Goal: Transaction & Acquisition: Obtain resource

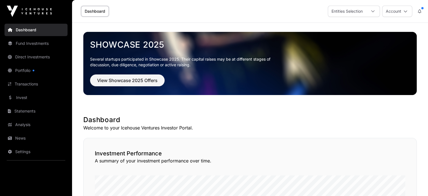
click at [405, 11] on icon at bounding box center [406, 11] width 4 height 4
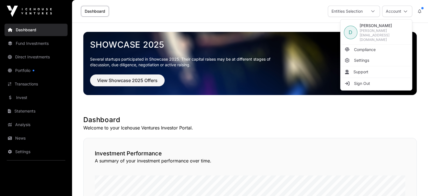
click at [405, 11] on icon at bounding box center [406, 11] width 4 height 4
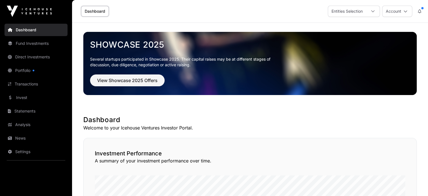
click at [374, 11] on icon at bounding box center [373, 11] width 4 height 4
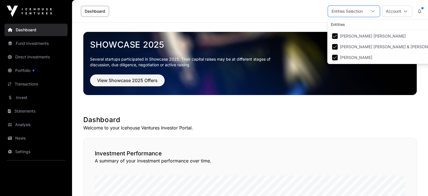
scroll to position [6, 3]
drag, startPoint x: 403, startPoint y: 120, endPoint x: 409, endPoint y: 66, distance: 54.4
click at [404, 119] on h1 "Dashboard" at bounding box center [250, 119] width 334 height 9
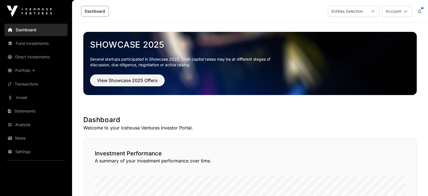
click at [403, 11] on button "Account" at bounding box center [397, 11] width 30 height 11
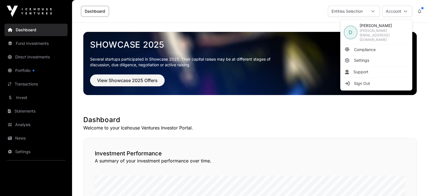
click at [377, 101] on div "Showcase 2025 Several startups participated in Showcase 2025. Their capital rai…" at bounding box center [250, 63] width 334 height 81
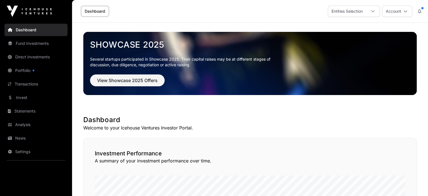
click at [35, 45] on link "Fund Investments" at bounding box center [36, 43] width 63 height 12
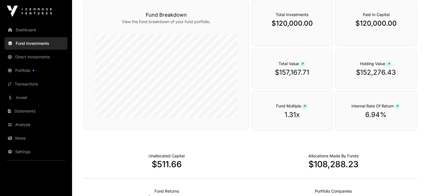
scroll to position [225, 0]
click at [26, 70] on link "Portfolio" at bounding box center [36, 70] width 63 height 12
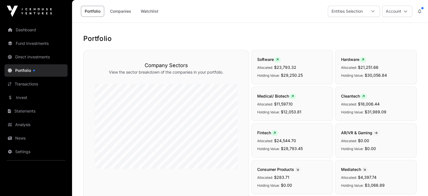
click at [29, 83] on link "Transactions" at bounding box center [36, 84] width 63 height 12
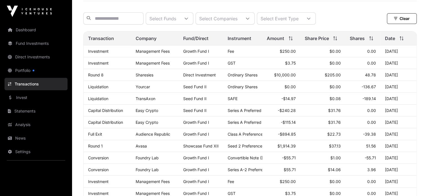
scroll to position [12, 0]
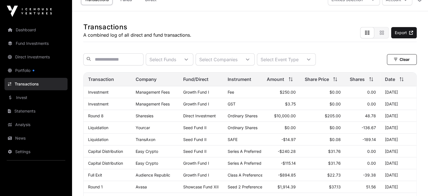
click at [25, 99] on link "Invest" at bounding box center [36, 97] width 63 height 12
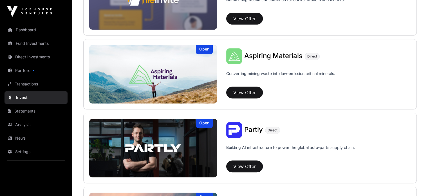
scroll to position [310, 0]
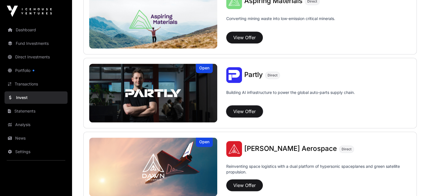
click at [226, 111] on button "View Offer" at bounding box center [244, 111] width 37 height 12
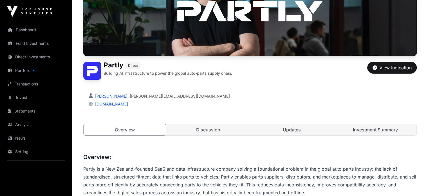
scroll to position [84, 0]
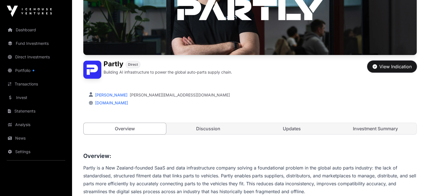
click at [387, 70] on div "View Indication" at bounding box center [392, 66] width 39 height 7
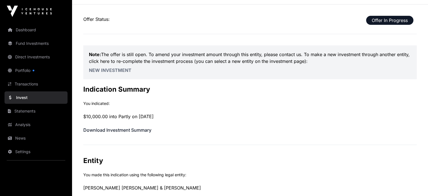
scroll to position [56, 0]
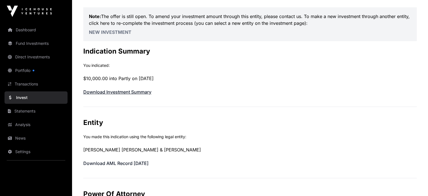
click at [126, 92] on link "Download Investment Summary" at bounding box center [117, 92] width 68 height 6
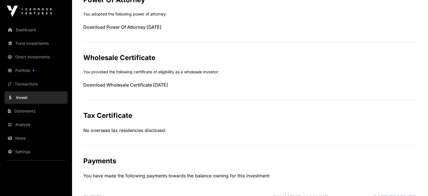
scroll to position [225, 0]
